Goal: Task Accomplishment & Management: Use online tool/utility

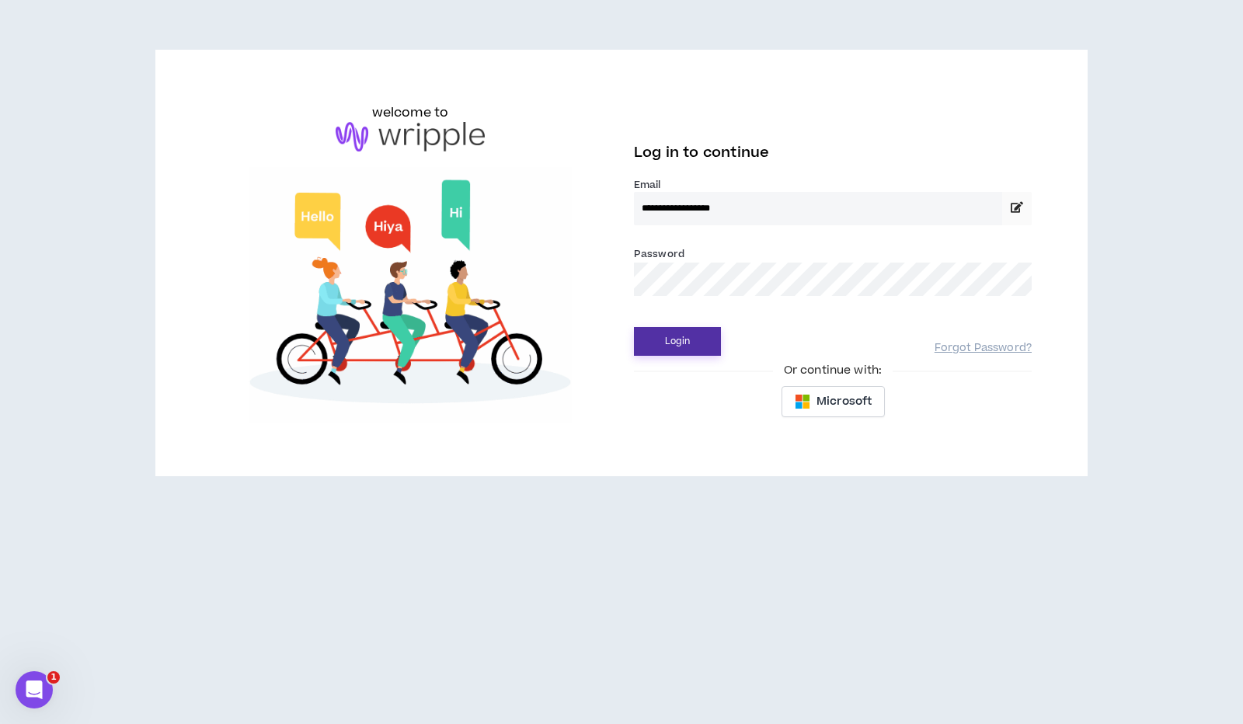
click at [670, 344] on button "Login" at bounding box center [677, 341] width 87 height 29
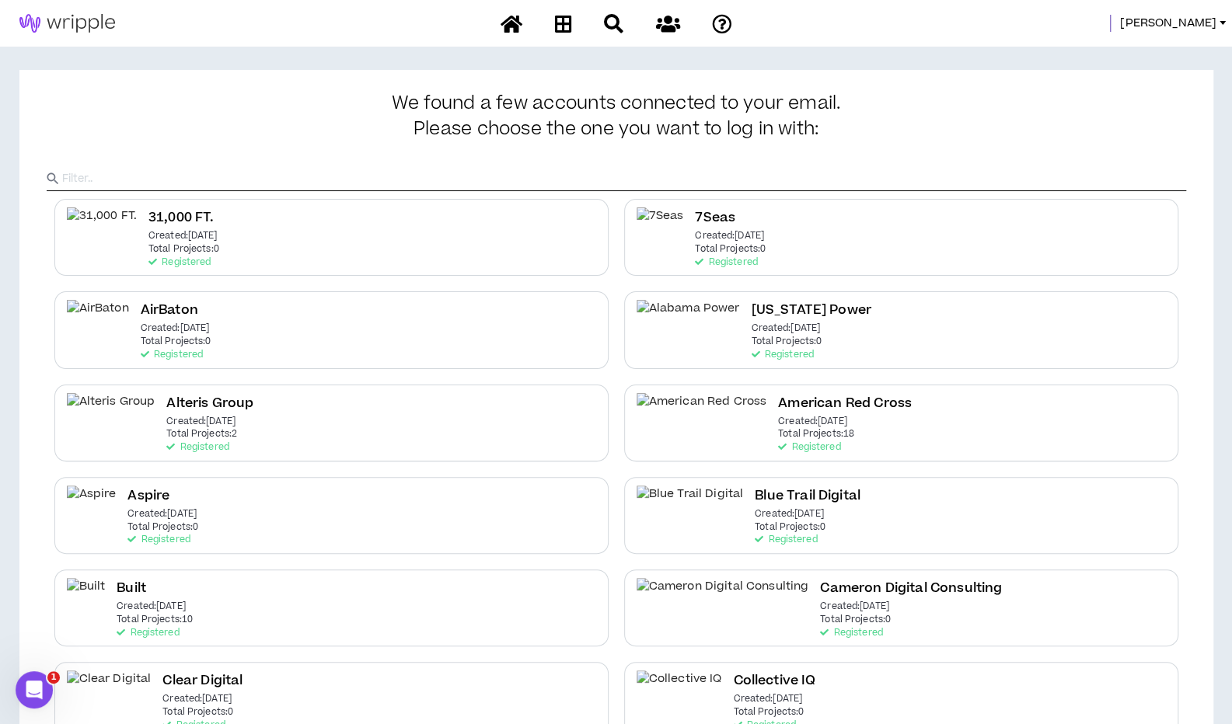
click at [138, 158] on div at bounding box center [616, 165] width 1139 height 51
click at [131, 173] on input "text" at bounding box center [624, 178] width 1124 height 23
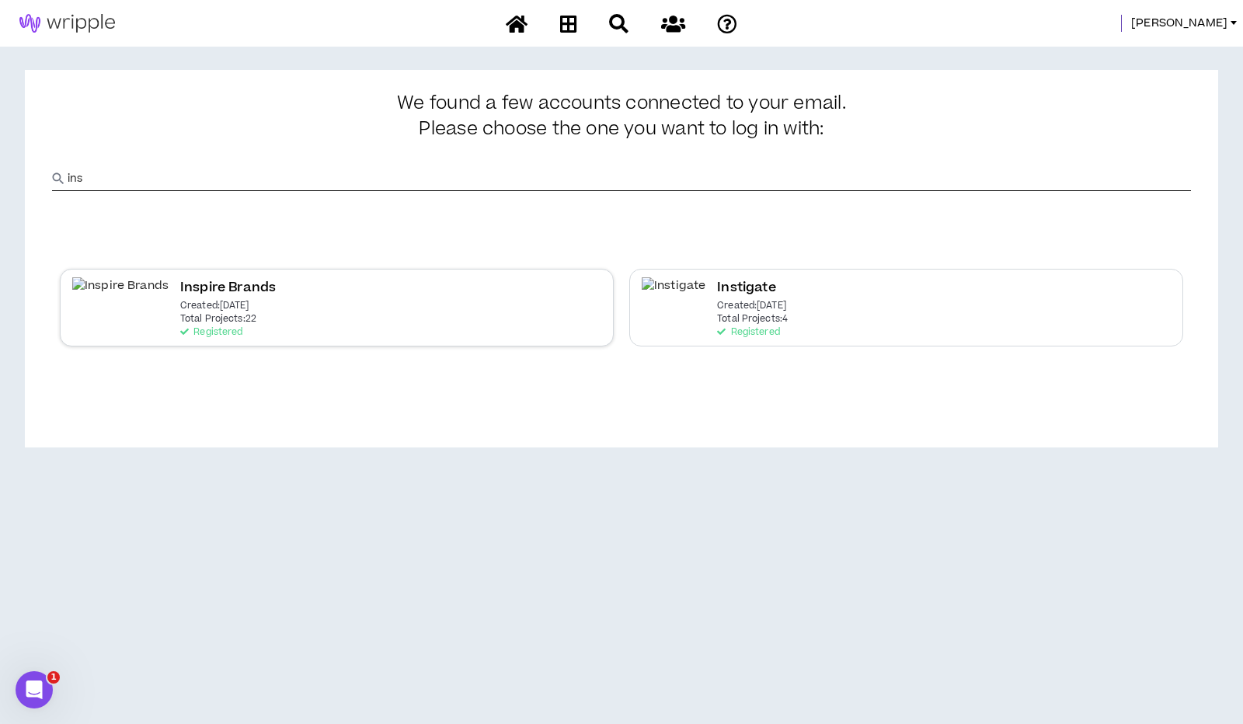
type input "ins"
click at [180, 328] on p "Registered" at bounding box center [211, 332] width 62 height 11
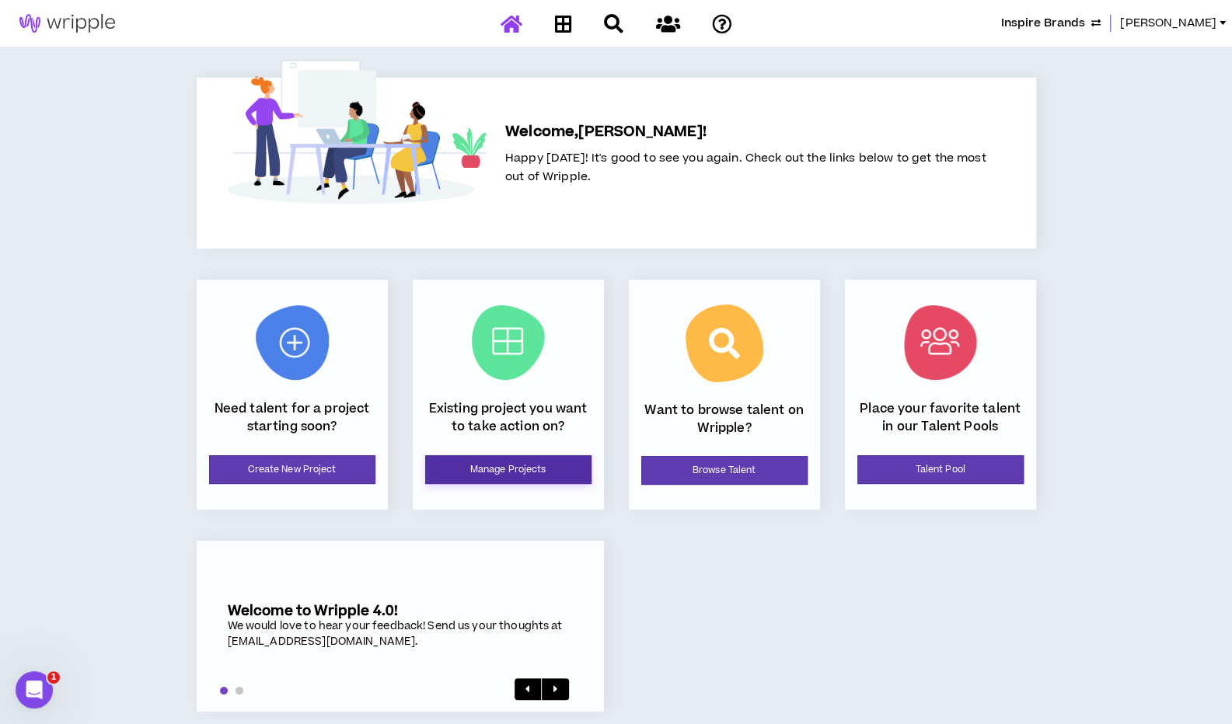
click at [476, 469] on link "Manage Projects" at bounding box center [508, 469] width 166 height 29
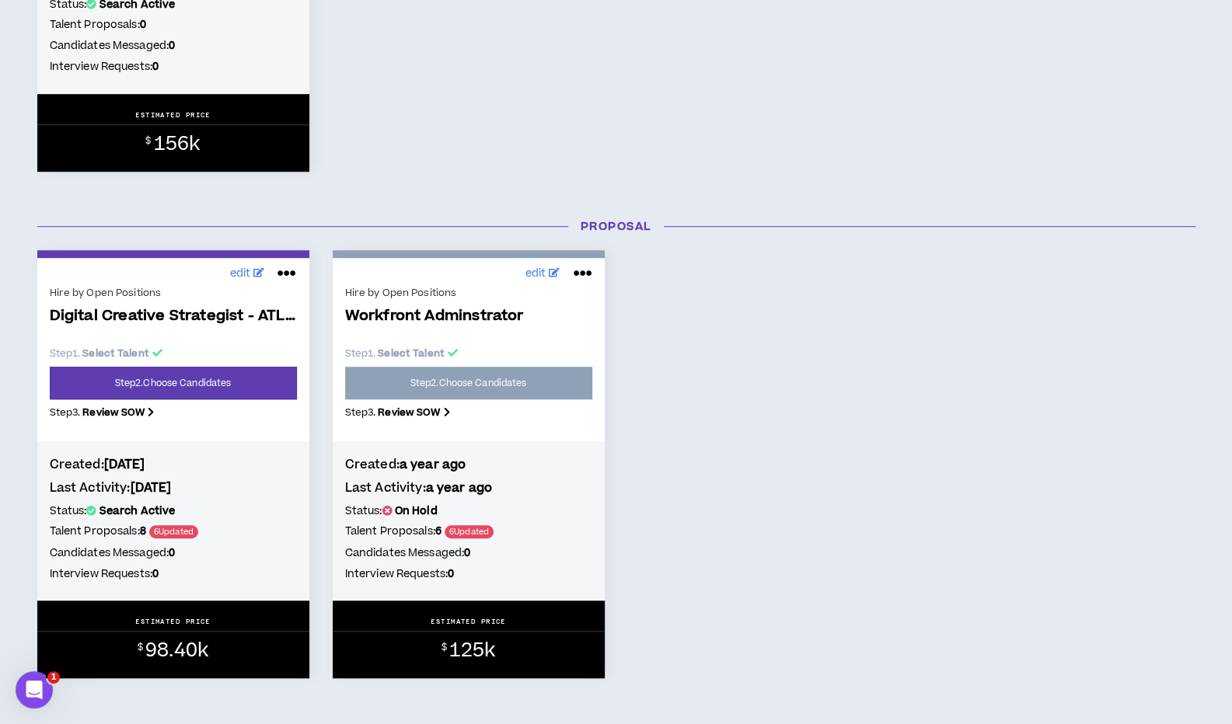
scroll to position [668, 0]
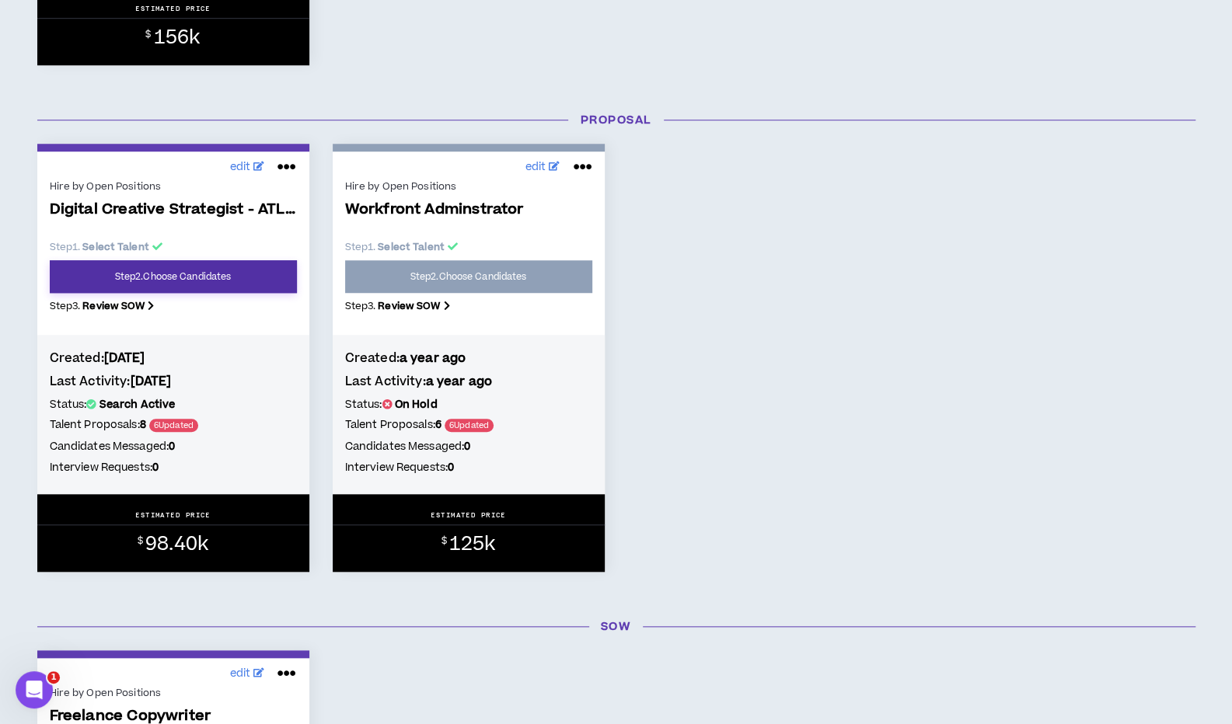
click at [227, 273] on link "Step 2 . Choose Candidates" at bounding box center [173, 276] width 247 height 33
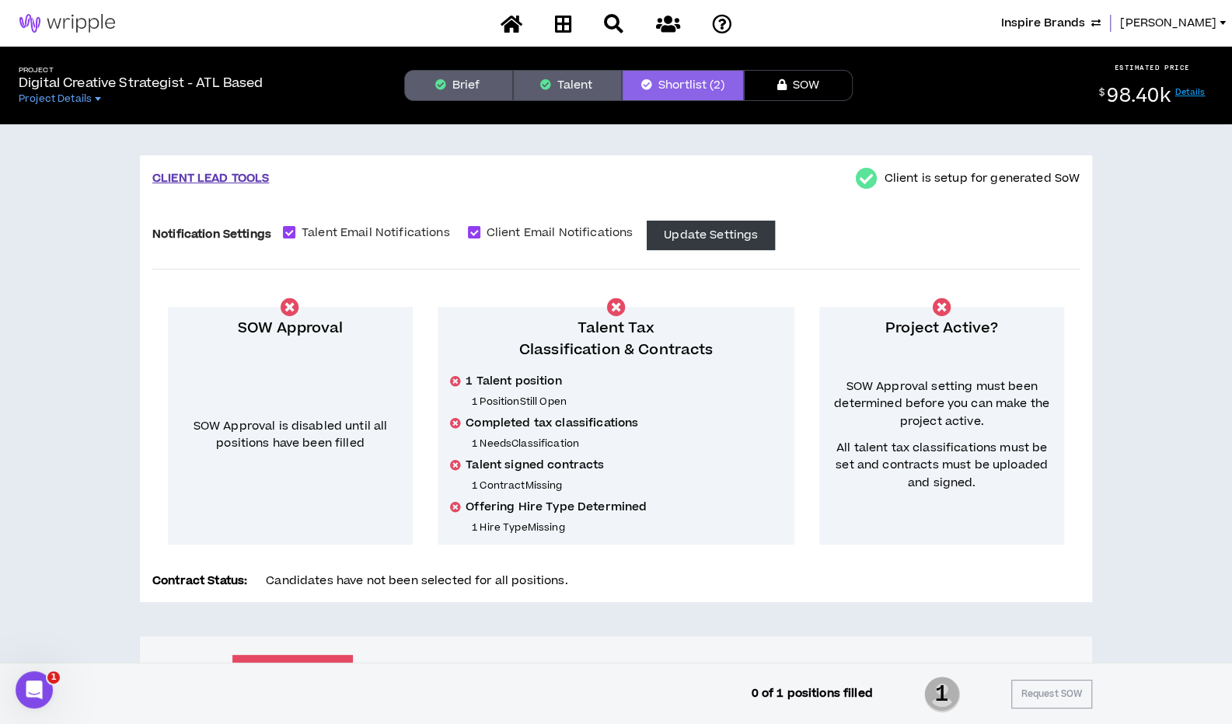
click at [571, 85] on button "Talent" at bounding box center [567, 85] width 109 height 31
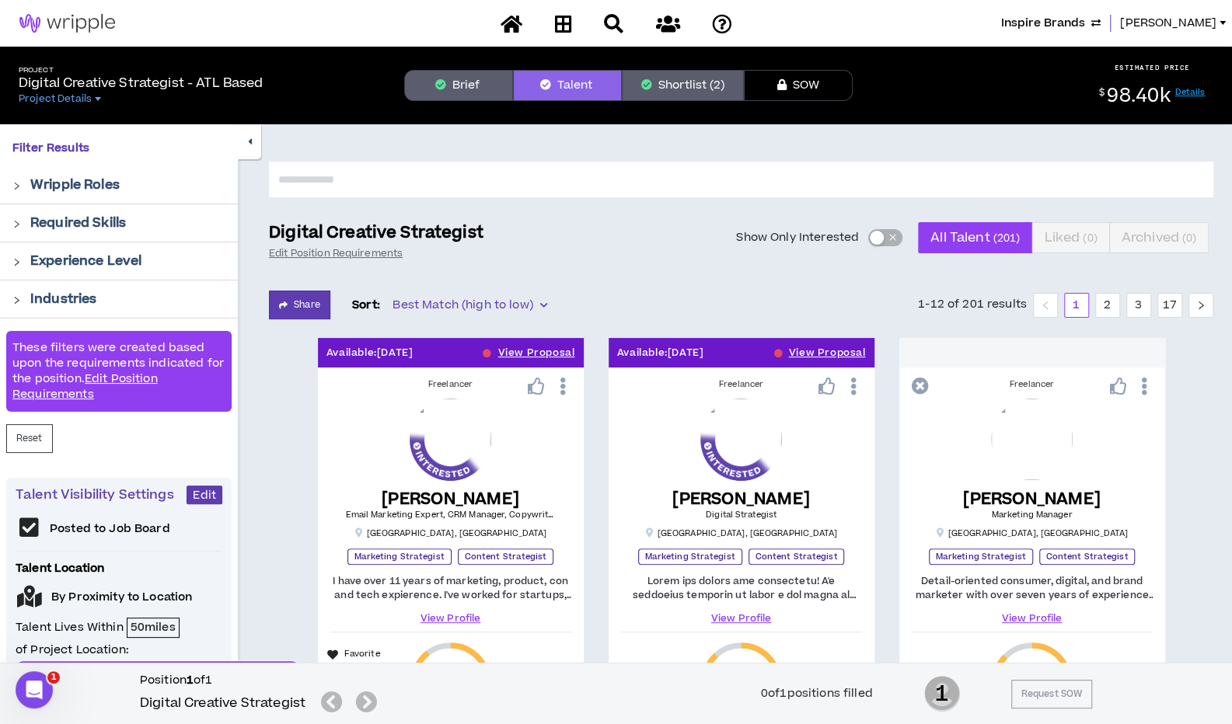
click at [889, 242] on span "button" at bounding box center [891, 237] width 9 height 17
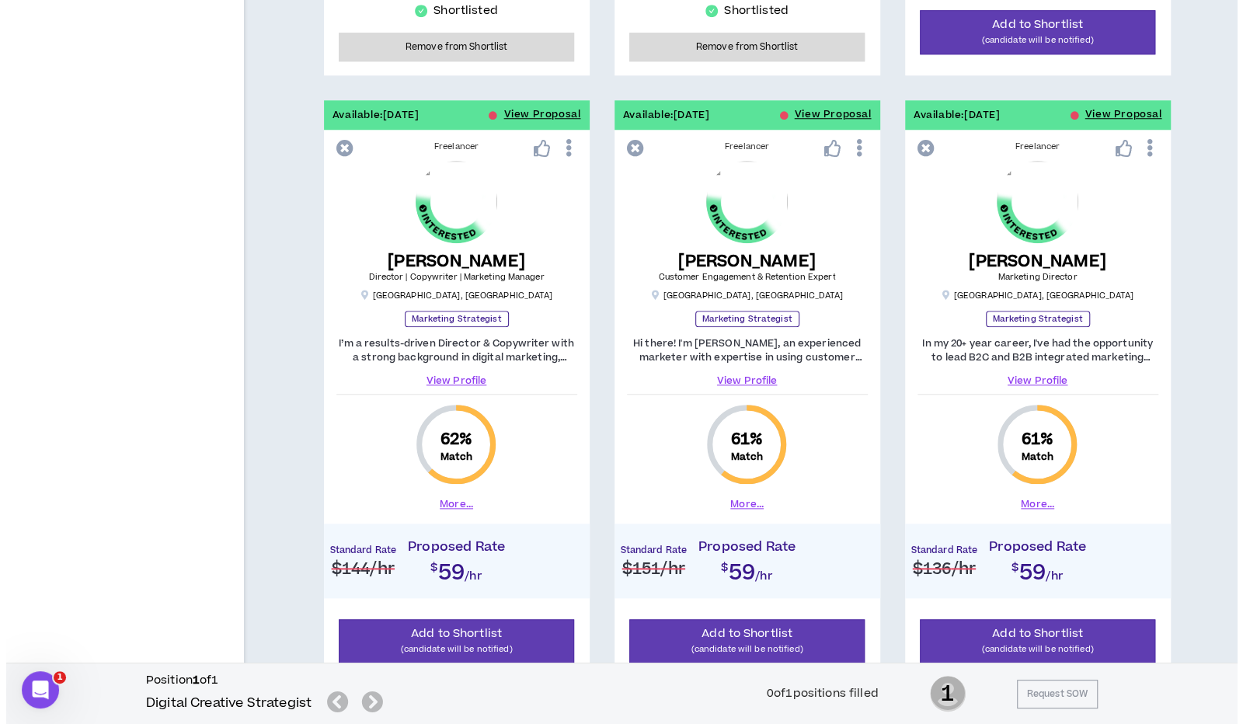
scroll to position [861, 0]
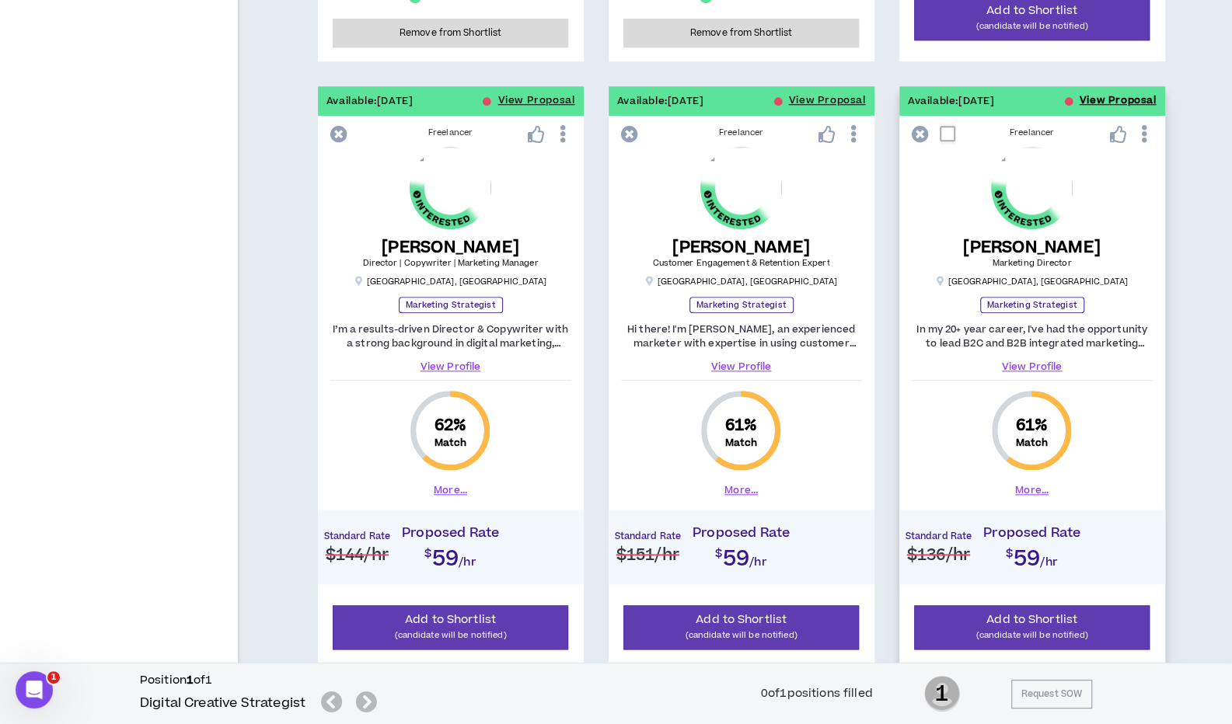
click at [1090, 99] on button "View Proposal" at bounding box center [1117, 101] width 77 height 30
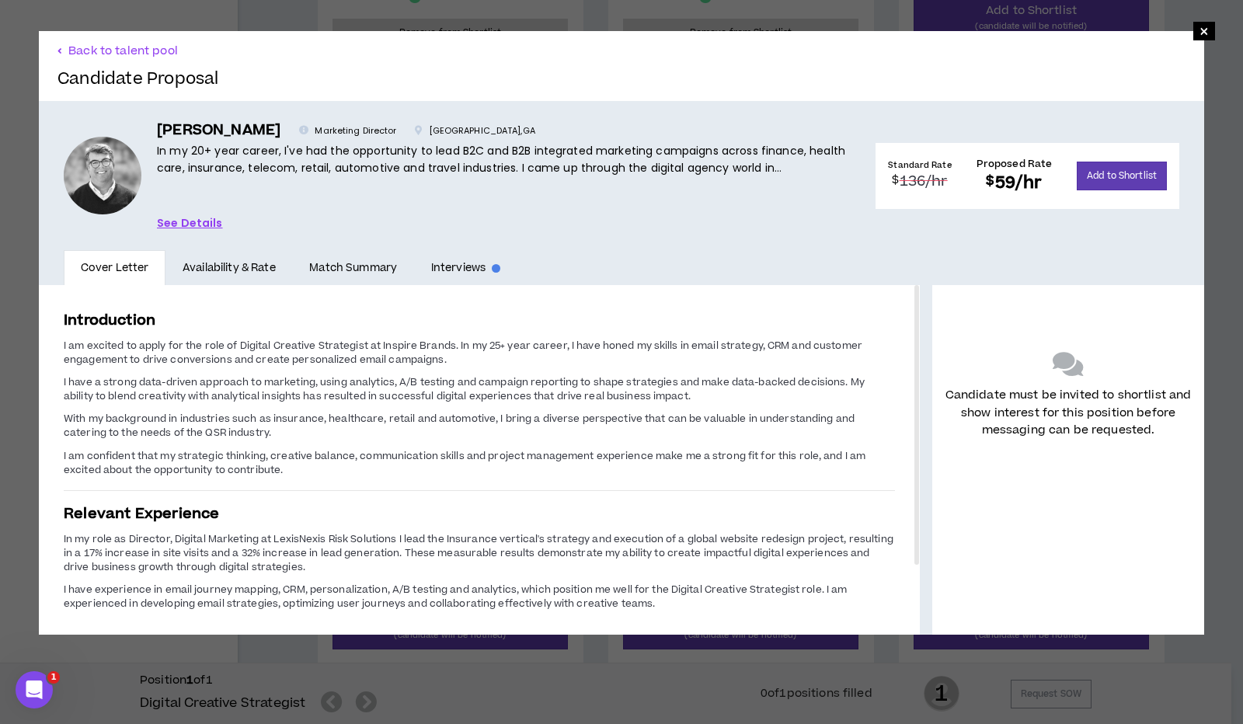
click at [173, 217] on link "See Details" at bounding box center [190, 222] width 66 height 17
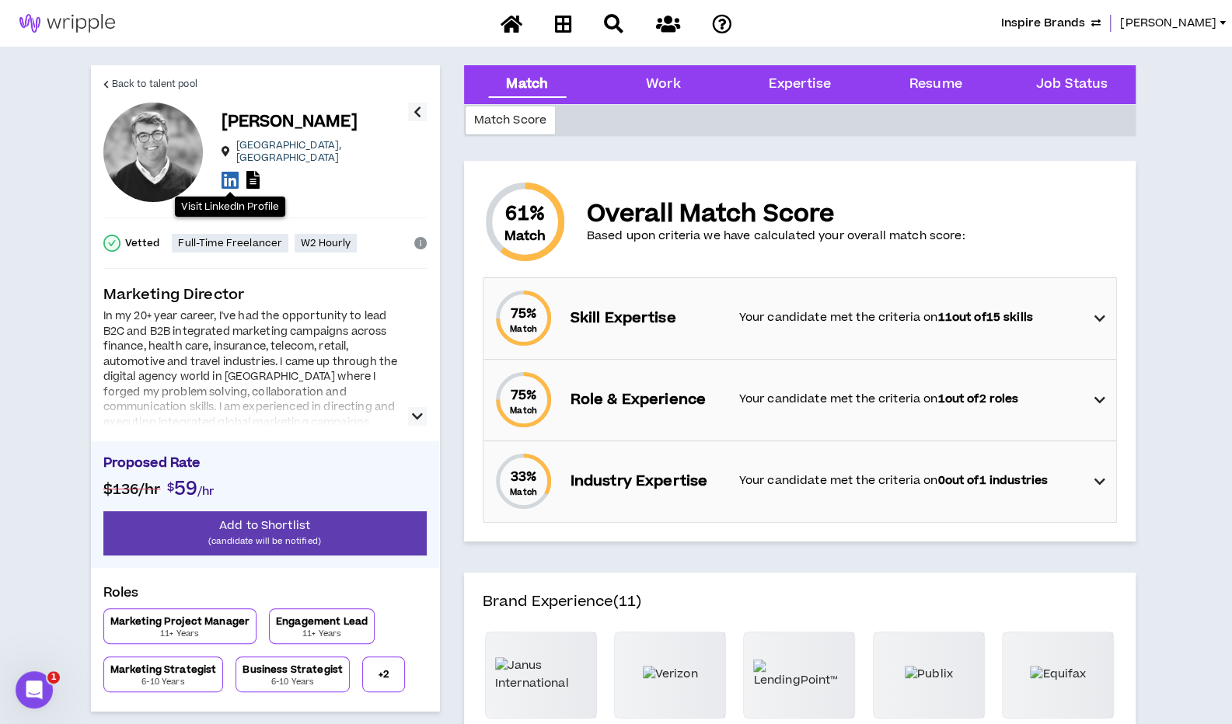
click at [228, 173] on icon at bounding box center [229, 179] width 17 height 19
click at [256, 172] on icon at bounding box center [252, 180] width 13 height 18
click at [1099, 312] on icon at bounding box center [1098, 318] width 11 height 19
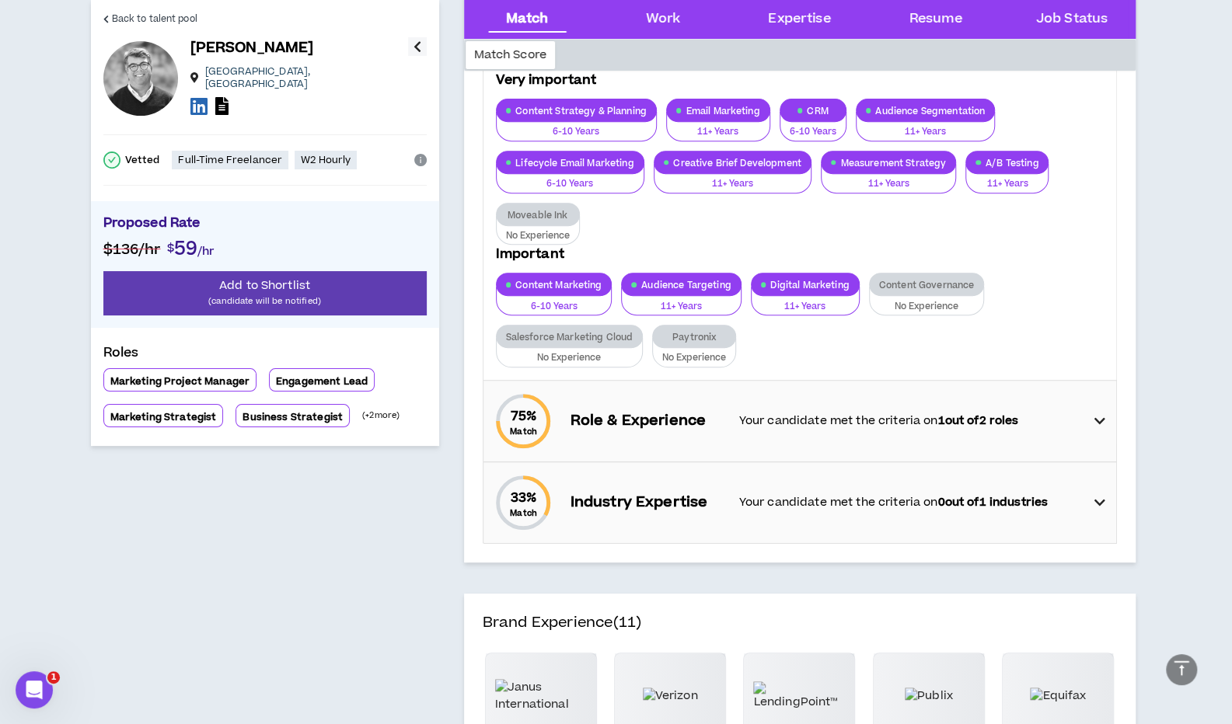
scroll to position [350, 0]
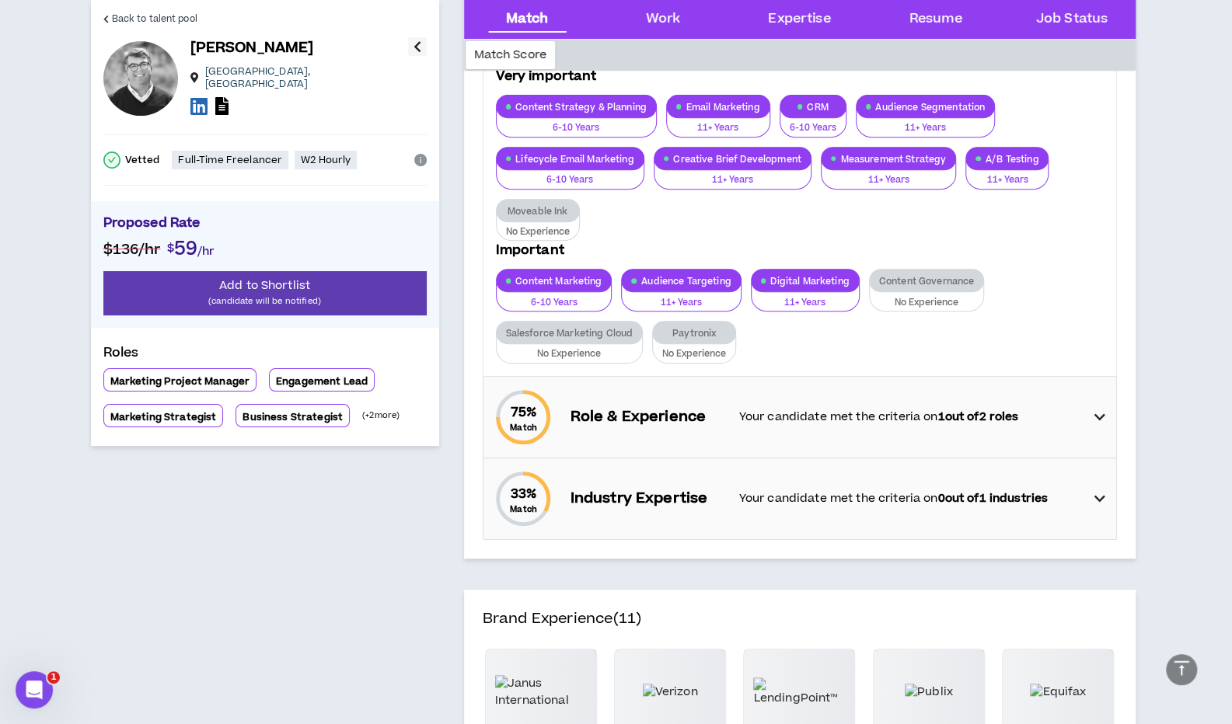
click at [1101, 413] on icon at bounding box center [1098, 417] width 11 height 19
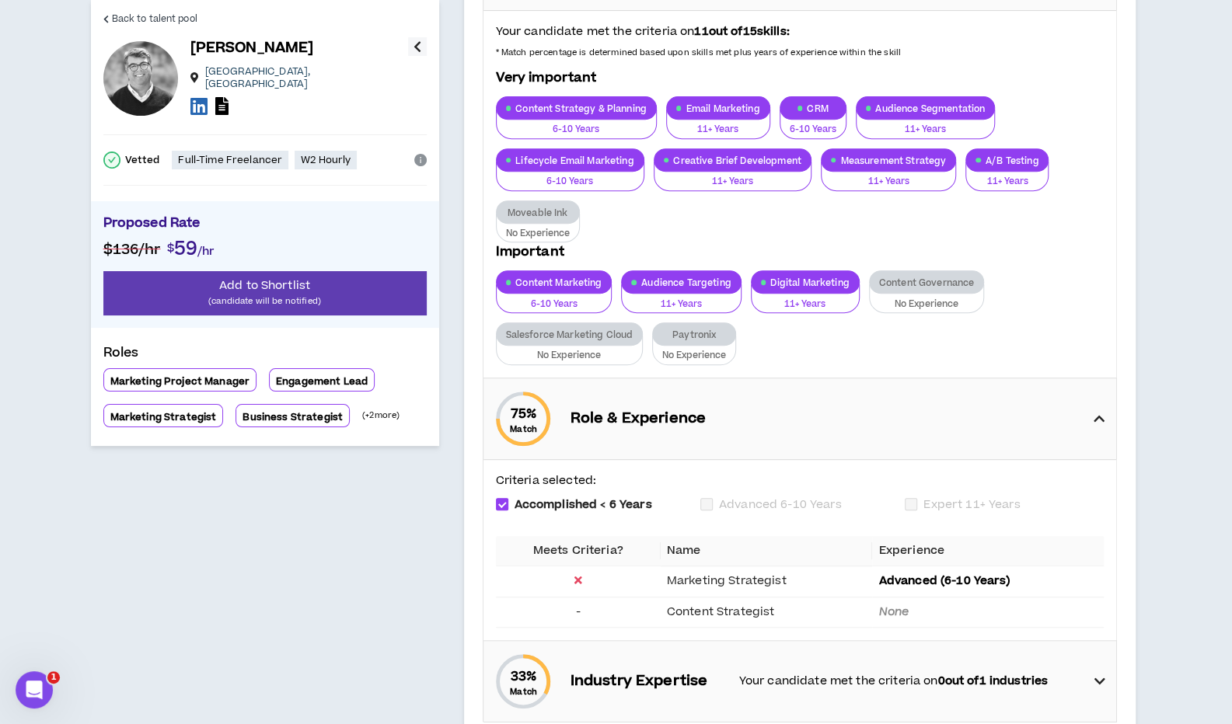
scroll to position [0, 0]
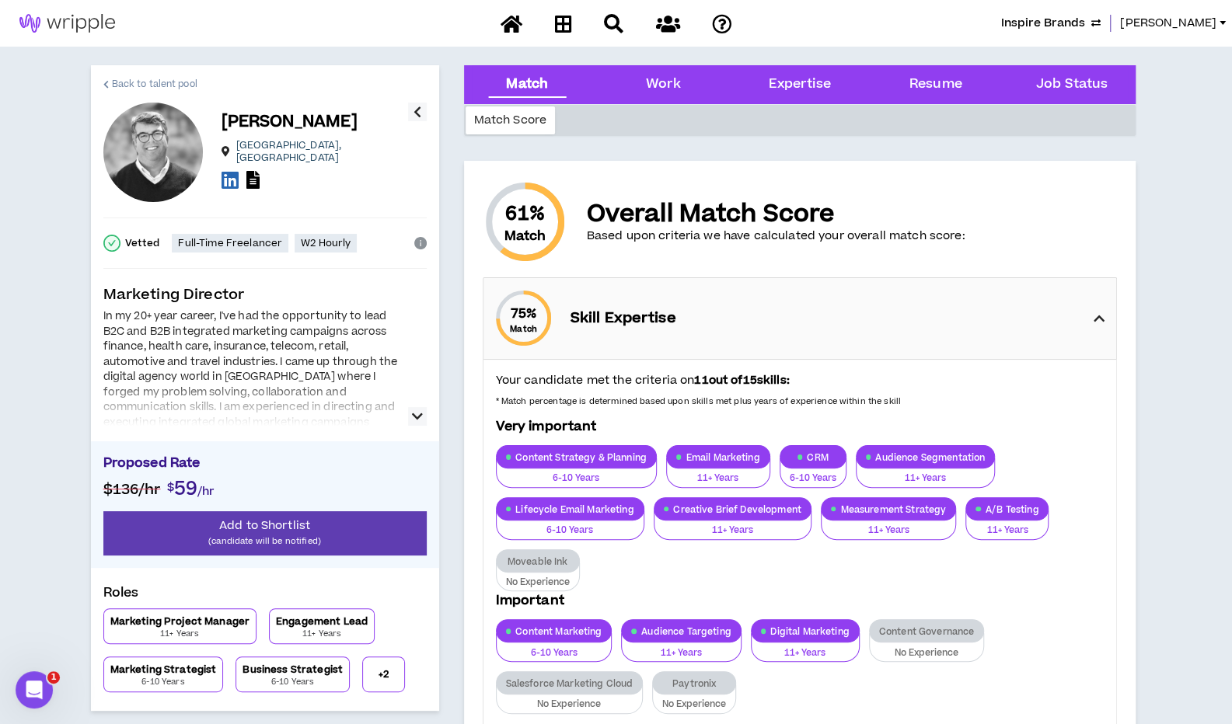
click at [123, 75] on link "Back to talent pool" at bounding box center [150, 83] width 94 height 37
